Goal: Find specific page/section: Find specific page/section

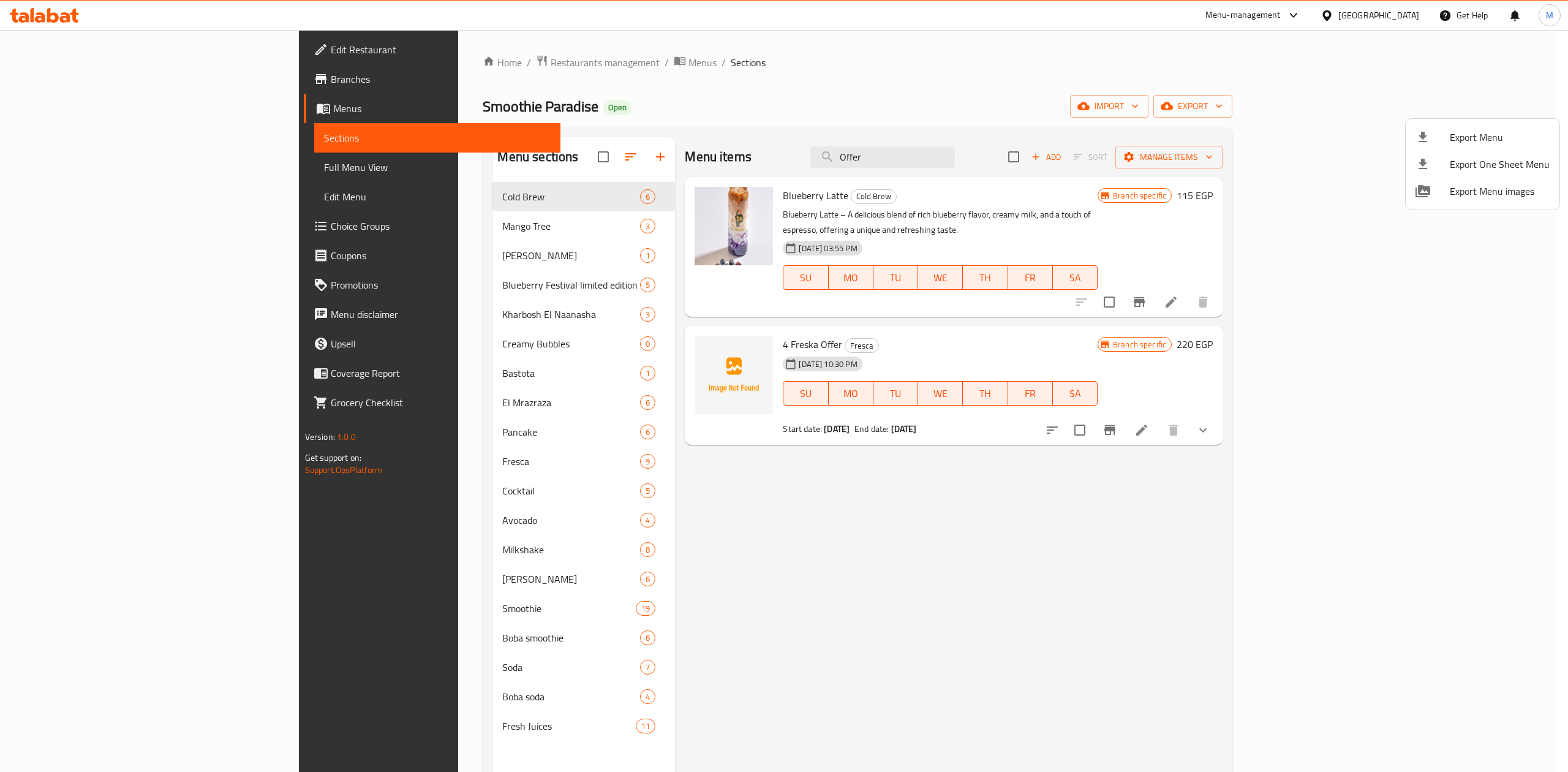
click at [54, 80] on div at bounding box center [784, 386] width 1568 height 772
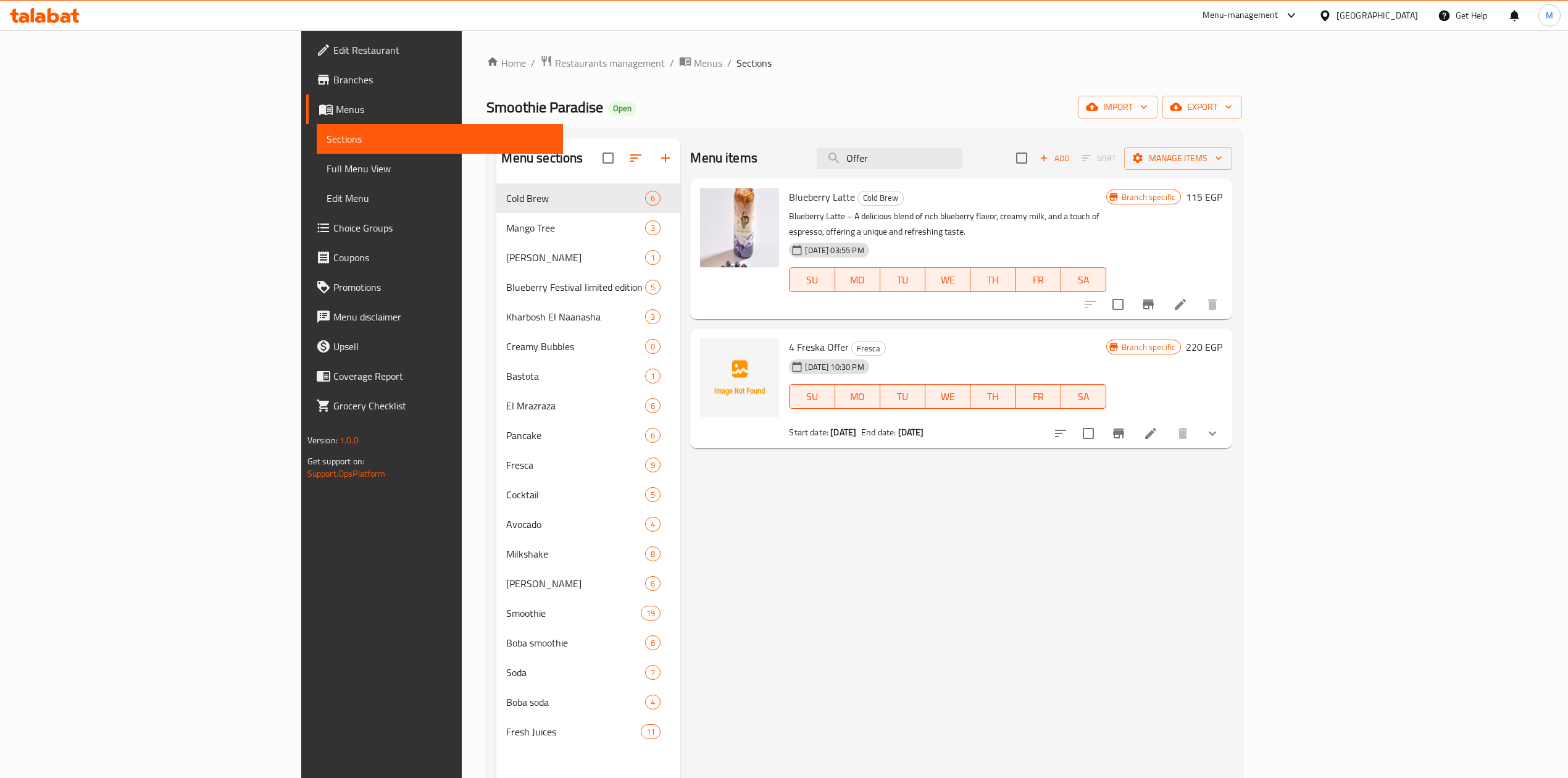
click at [333, 80] on span "Branches" at bounding box center [443, 80] width 220 height 15
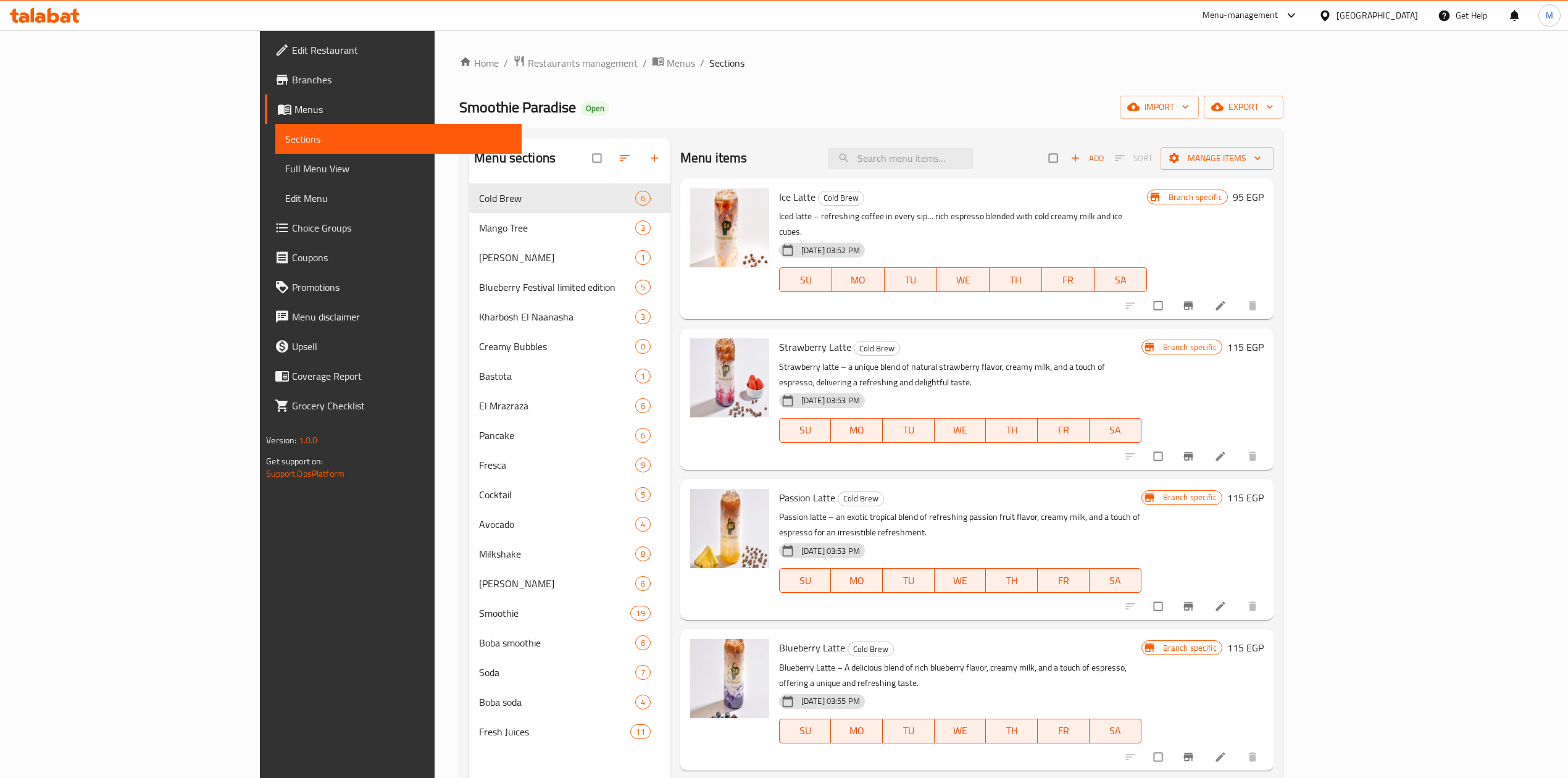
click at [1299, 11] on div at bounding box center [1288, 15] width 20 height 15
click at [1251, 80] on div "Agent Campaigns Center" at bounding box center [1230, 83] width 93 height 13
